Goal: Information Seeking & Learning: Learn about a topic

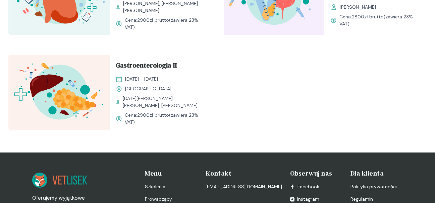
scroll to position [871, 0]
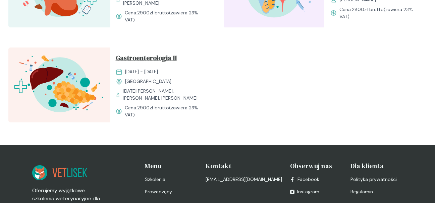
click at [160, 64] on span "Gastroenterologia II" at bounding box center [146, 59] width 61 height 13
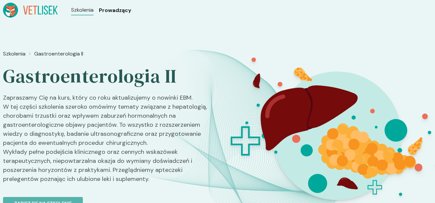
click at [115, 12] on span "Prowadzący" at bounding box center [115, 10] width 32 height 8
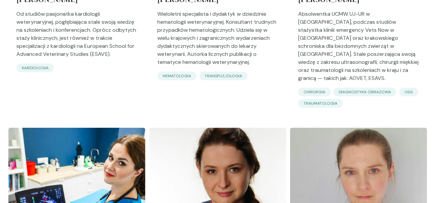
scroll to position [1608, 0]
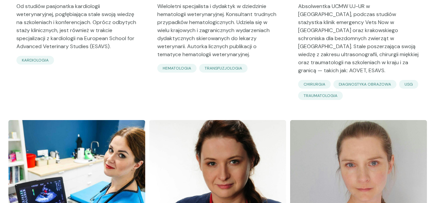
click at [369, 80] on div "diagnostyka obrazowa" at bounding box center [364, 84] width 63 height 9
click at [369, 81] on p "diagnostyka obrazowa" at bounding box center [364, 84] width 52 height 6
click at [406, 81] on p "USG" at bounding box center [408, 84] width 8 height 6
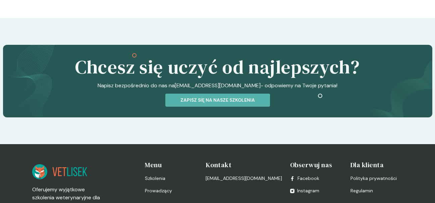
scroll to position [2567, 0]
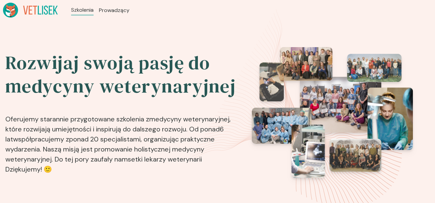
scroll to position [871, 0]
